Goal: Task Accomplishment & Management: Use online tool/utility

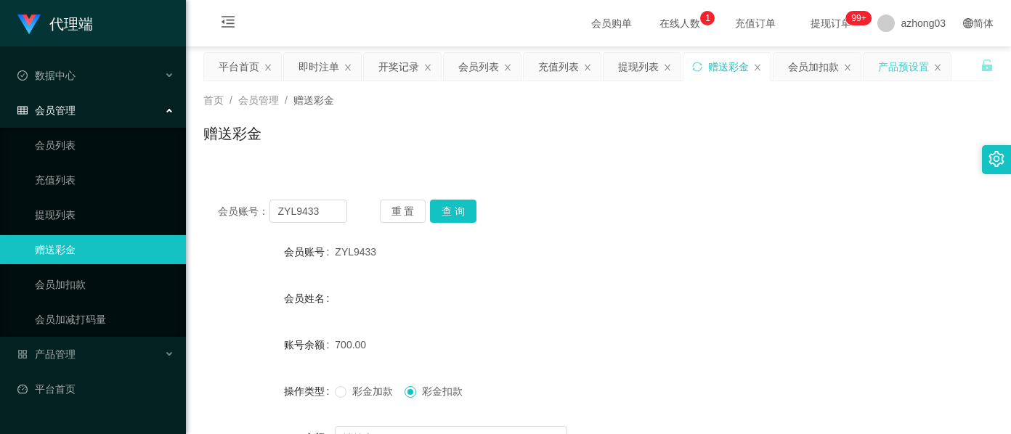
click at [899, 73] on div "产品预设置" at bounding box center [903, 67] width 51 height 28
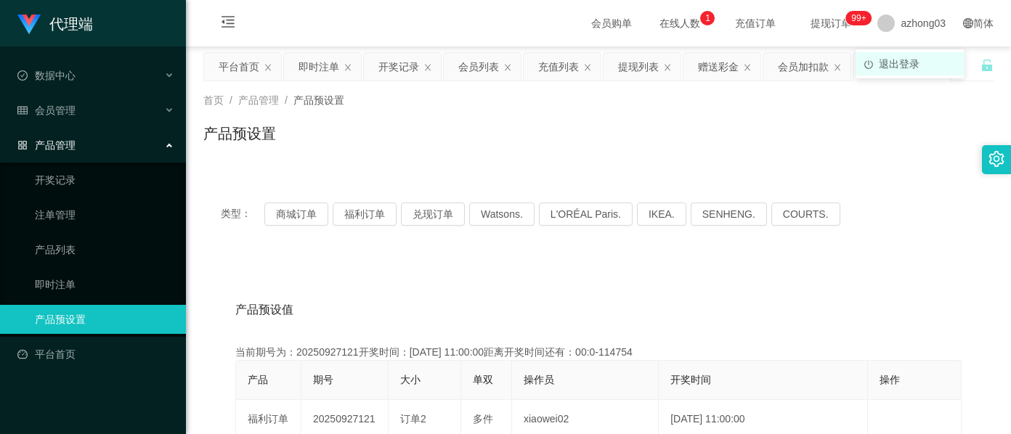
click at [896, 70] on li "退出登录" at bounding box center [910, 63] width 109 height 23
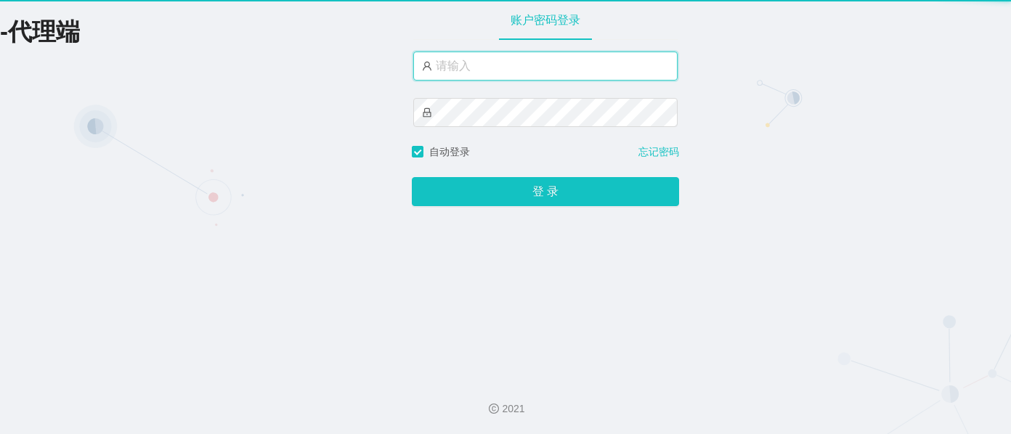
type input "azhong03"
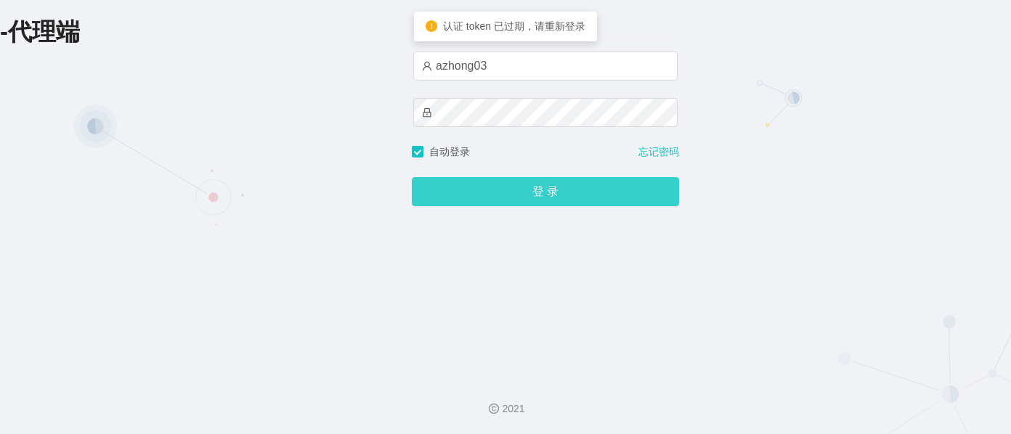
click at [576, 205] on button "登 录" at bounding box center [545, 191] width 267 height 29
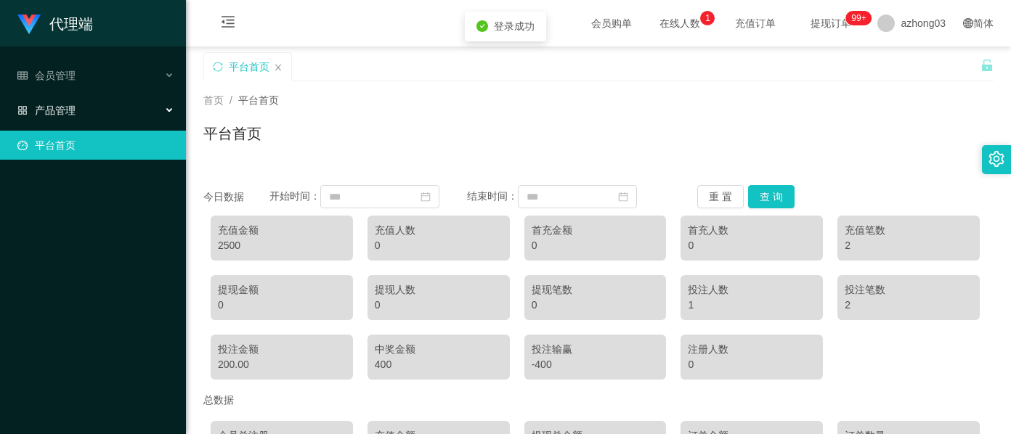
click at [62, 115] on div "产品管理" at bounding box center [93, 110] width 186 height 29
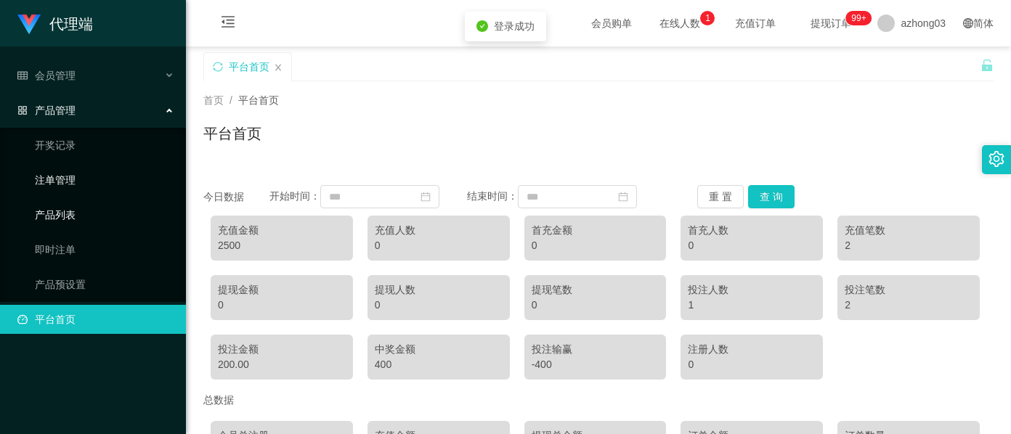
scroll to position [97, 0]
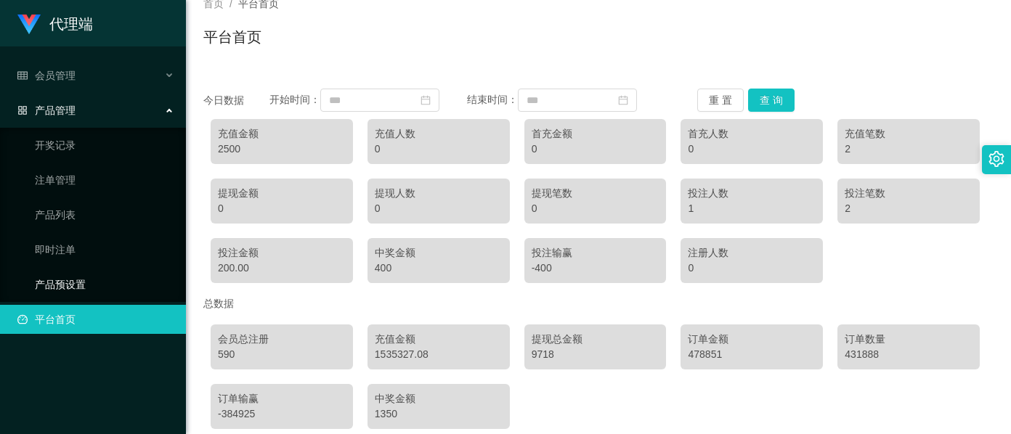
click at [76, 275] on link "产品预设置" at bounding box center [104, 284] width 139 height 29
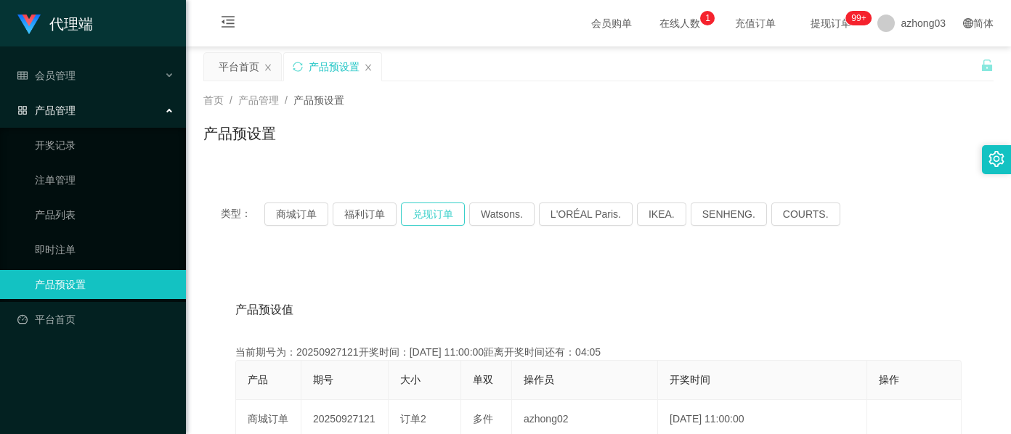
click at [431, 214] on button "兑现订单" at bounding box center [433, 214] width 64 height 23
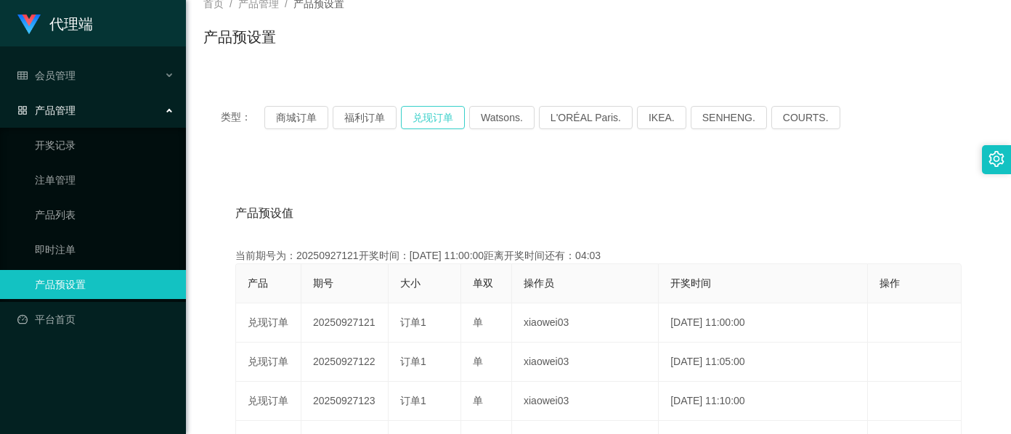
scroll to position [193, 0]
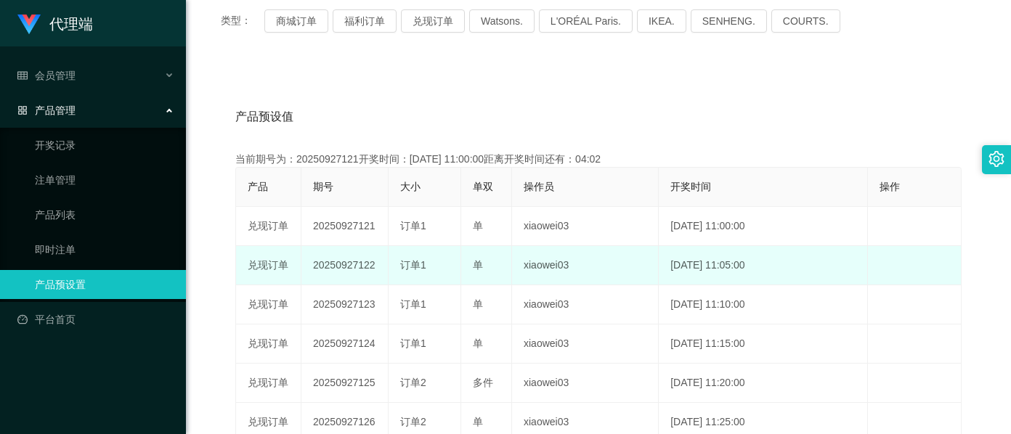
click at [347, 269] on td "20250927122" at bounding box center [344, 265] width 87 height 39
copy td "20250927122"
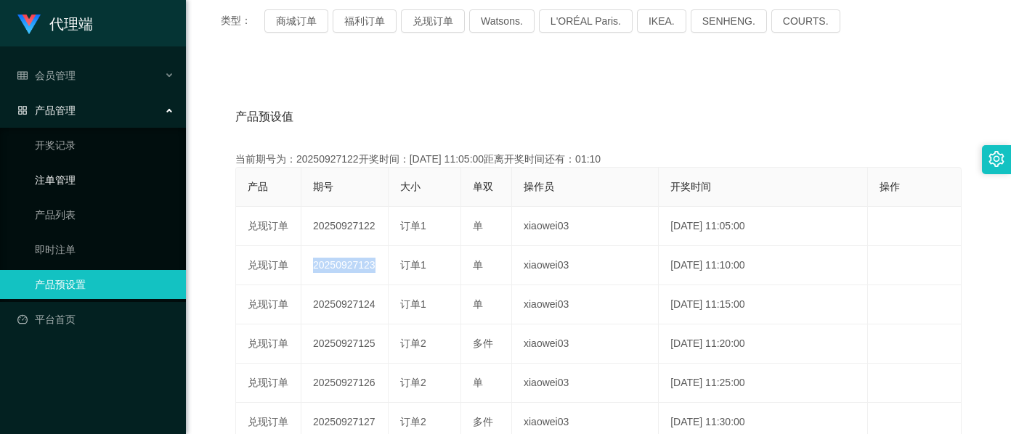
click at [44, 180] on link "注单管理" at bounding box center [104, 180] width 139 height 29
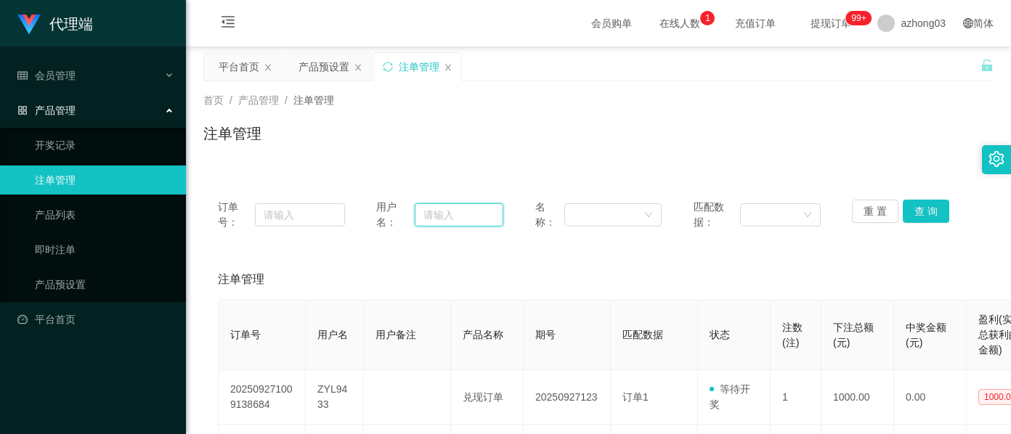
click at [439, 213] on input "text" at bounding box center [459, 214] width 89 height 23
paste input "ZYL9433"
type input "ZYL9433"
click at [907, 206] on button "查 询" at bounding box center [926, 211] width 46 height 23
click at [921, 212] on button "查 询" at bounding box center [926, 211] width 46 height 23
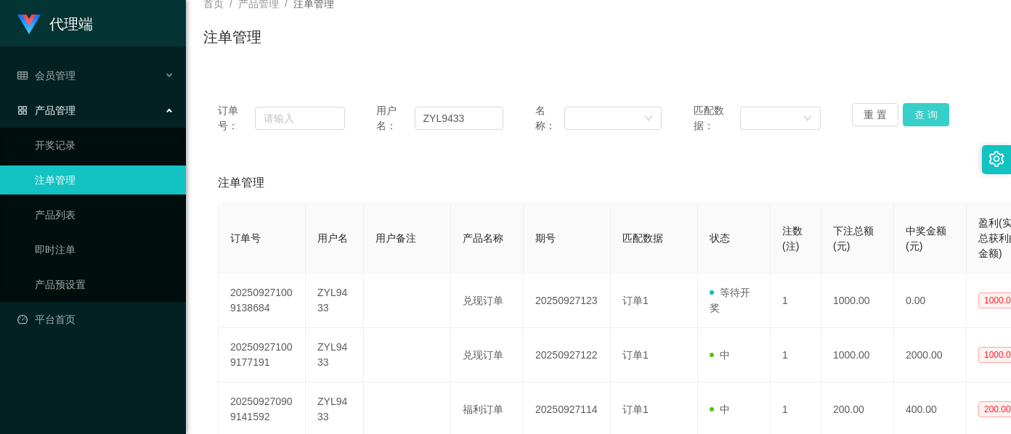
scroll to position [193, 0]
